Goal: Information Seeking & Learning: Learn about a topic

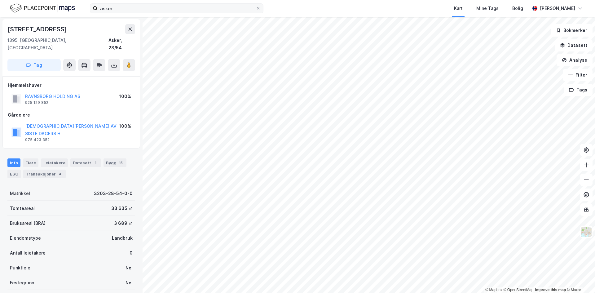
scroll to position [0, 0]
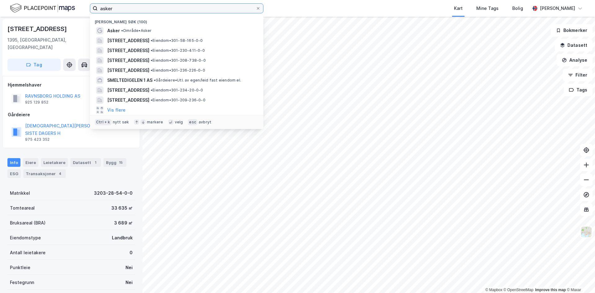
click at [115, 8] on input "asker" at bounding box center [177, 8] width 158 height 9
paste input "Drammensveien 264"
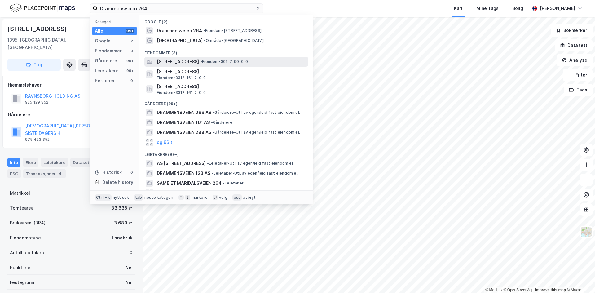
click at [177, 59] on span "[STREET_ADDRESS]" at bounding box center [178, 61] width 42 height 7
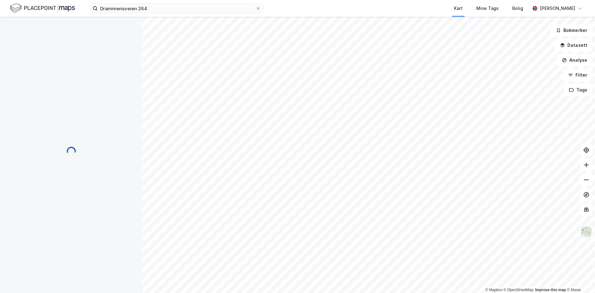
scroll to position [0, 0]
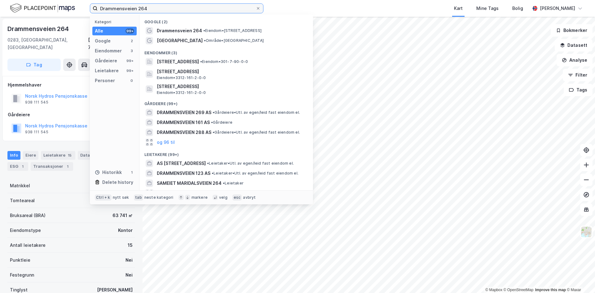
click at [175, 11] on input "Drammensveien 264" at bounding box center [177, 8] width 158 height 9
paste input "onning [STREET_ADDRESS]"
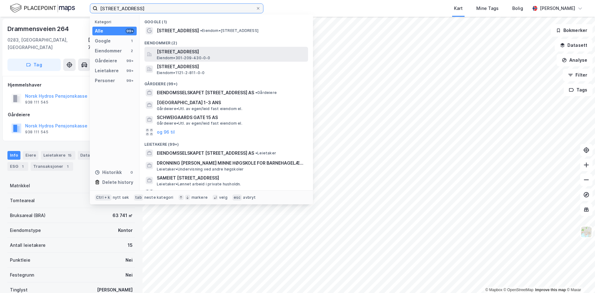
type input "[STREET_ADDRESS]"
click at [178, 56] on span "Eiendom • 301-209-430-0-0" at bounding box center [184, 57] width 54 height 5
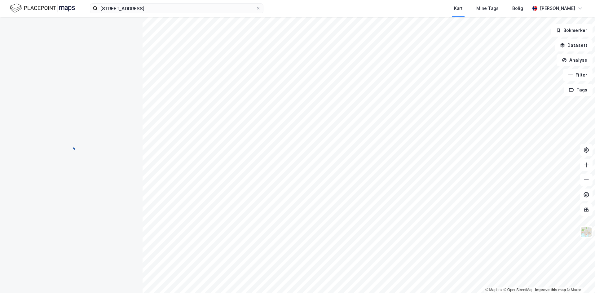
scroll to position [0, 0]
